Goal: Information Seeking & Learning: Learn about a topic

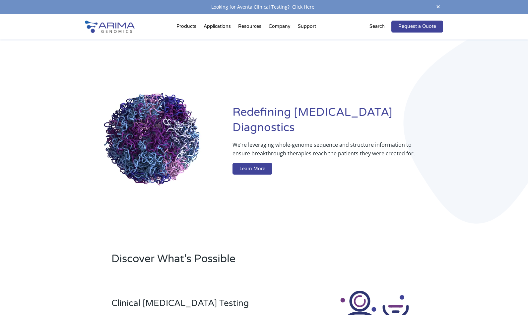
click at [187, 72] on div "Redefining [MEDICAL_DATA] Diagnostics We’re leveraging whole-genome sequence an…" at bounding box center [264, 140] width 358 height 203
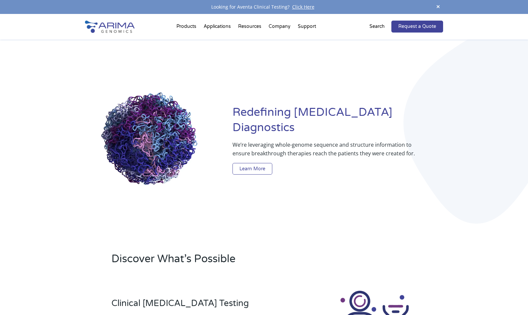
click at [239, 163] on link "Learn More" at bounding box center [253, 169] width 40 height 12
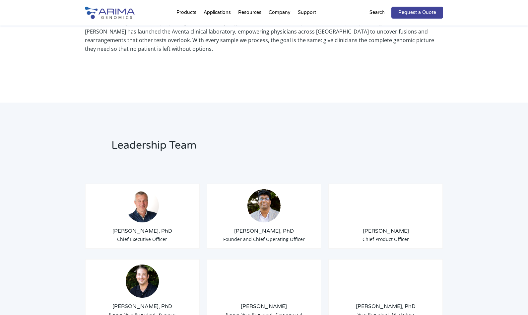
scroll to position [434, 0]
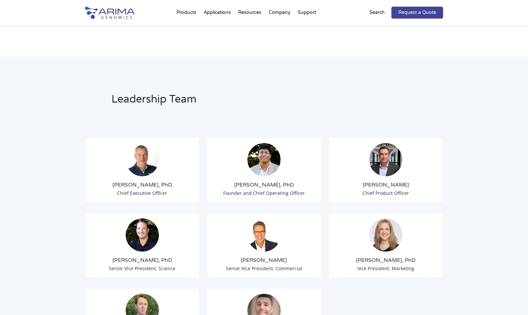
click at [151, 181] on h3 "Tom Willis, PhD" at bounding box center [143, 184] width 104 height 7
click at [141, 190] on span "Chief Executive Officer" at bounding box center [142, 193] width 50 height 6
click at [145, 153] on img at bounding box center [142, 159] width 33 height 33
click at [267, 161] on img at bounding box center [264, 159] width 33 height 33
click at [370, 167] on div "Chris Roberts Chief Product Officer" at bounding box center [386, 169] width 115 height 65
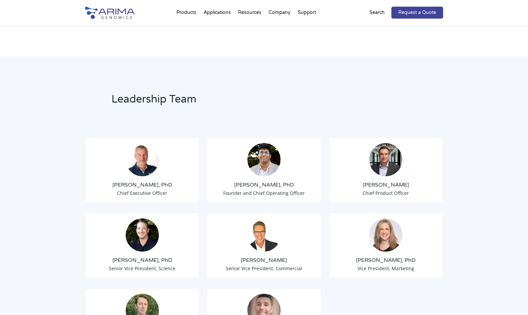
scroll to position [0, 0]
click at [366, 240] on div "Erin Davis, PhD Vice President, Marketing" at bounding box center [386, 245] width 115 height 65
click at [258, 240] on img at bounding box center [264, 234] width 33 height 33
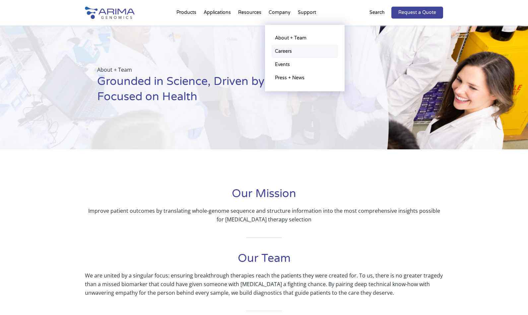
click at [280, 50] on link "Careers" at bounding box center [305, 51] width 66 height 13
